Goal: Find contact information

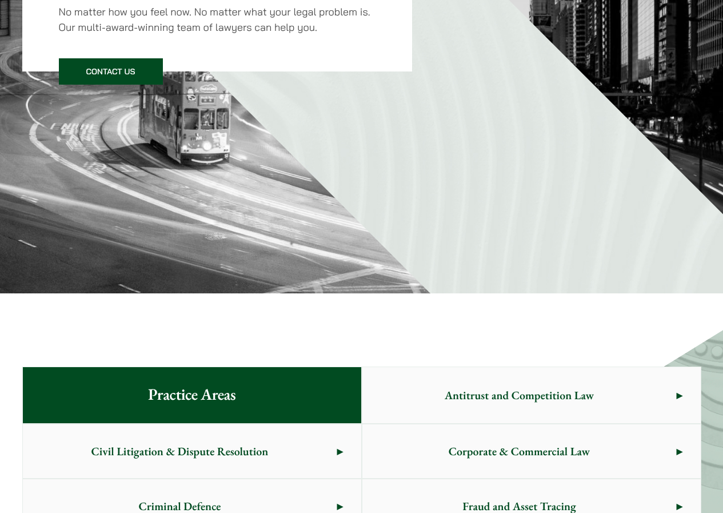
scroll to position [286, 0]
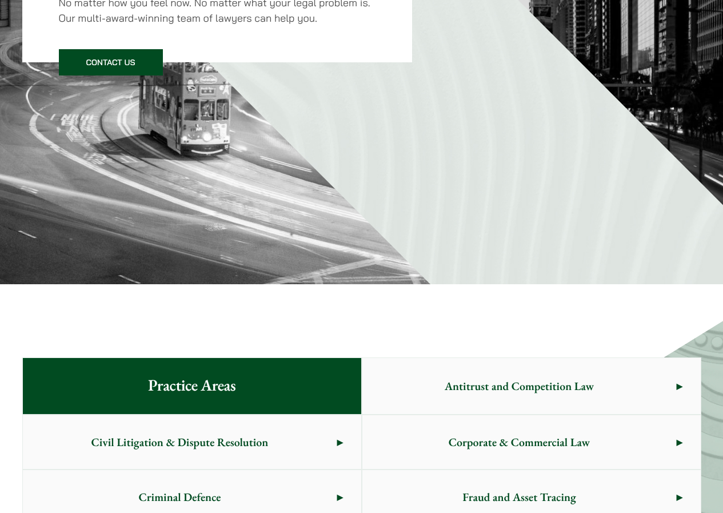
click at [113, 61] on link "Contact Us" at bounding box center [111, 62] width 104 height 26
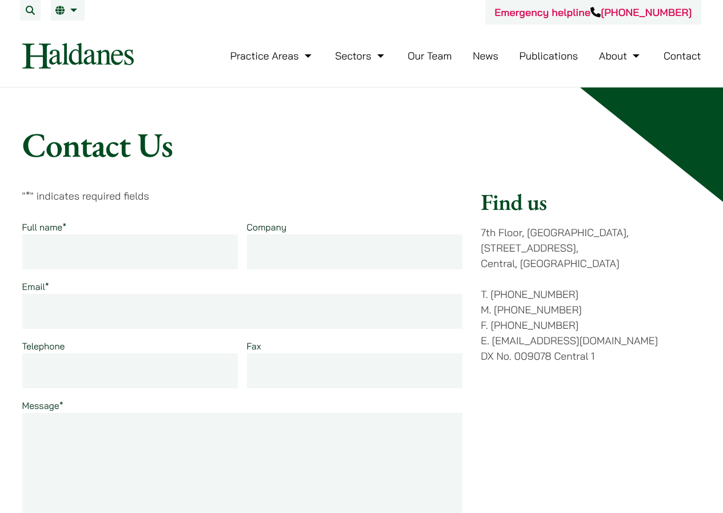
click at [675, 58] on link "Contact" at bounding box center [683, 55] width 38 height 13
